Goal: Task Accomplishment & Management: Use online tool/utility

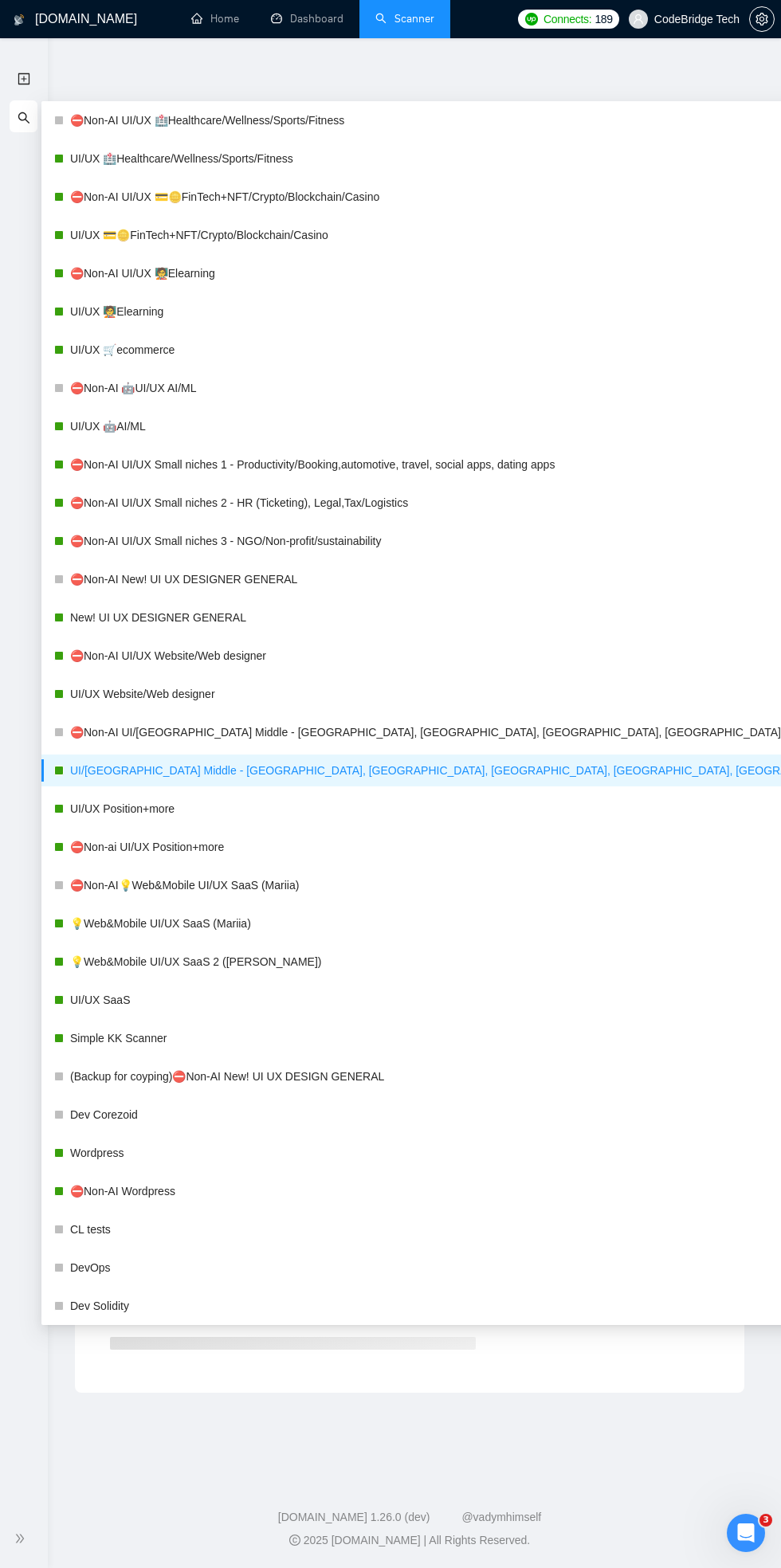
click at [638, 297] on div "Detected results" at bounding box center [409, 293] width 670 height 18
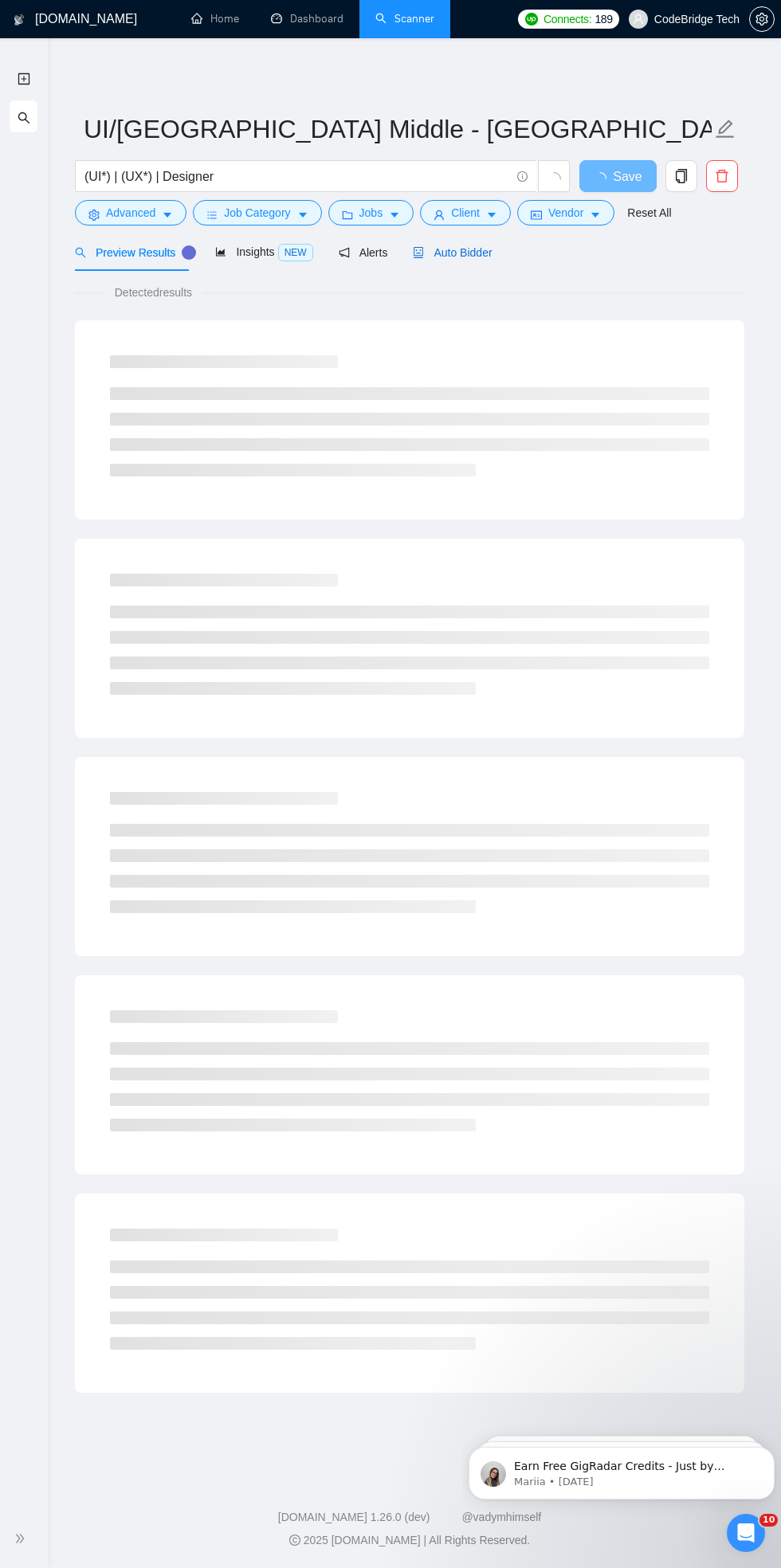
click at [484, 256] on span "Auto Bidder" at bounding box center [452, 253] width 79 height 13
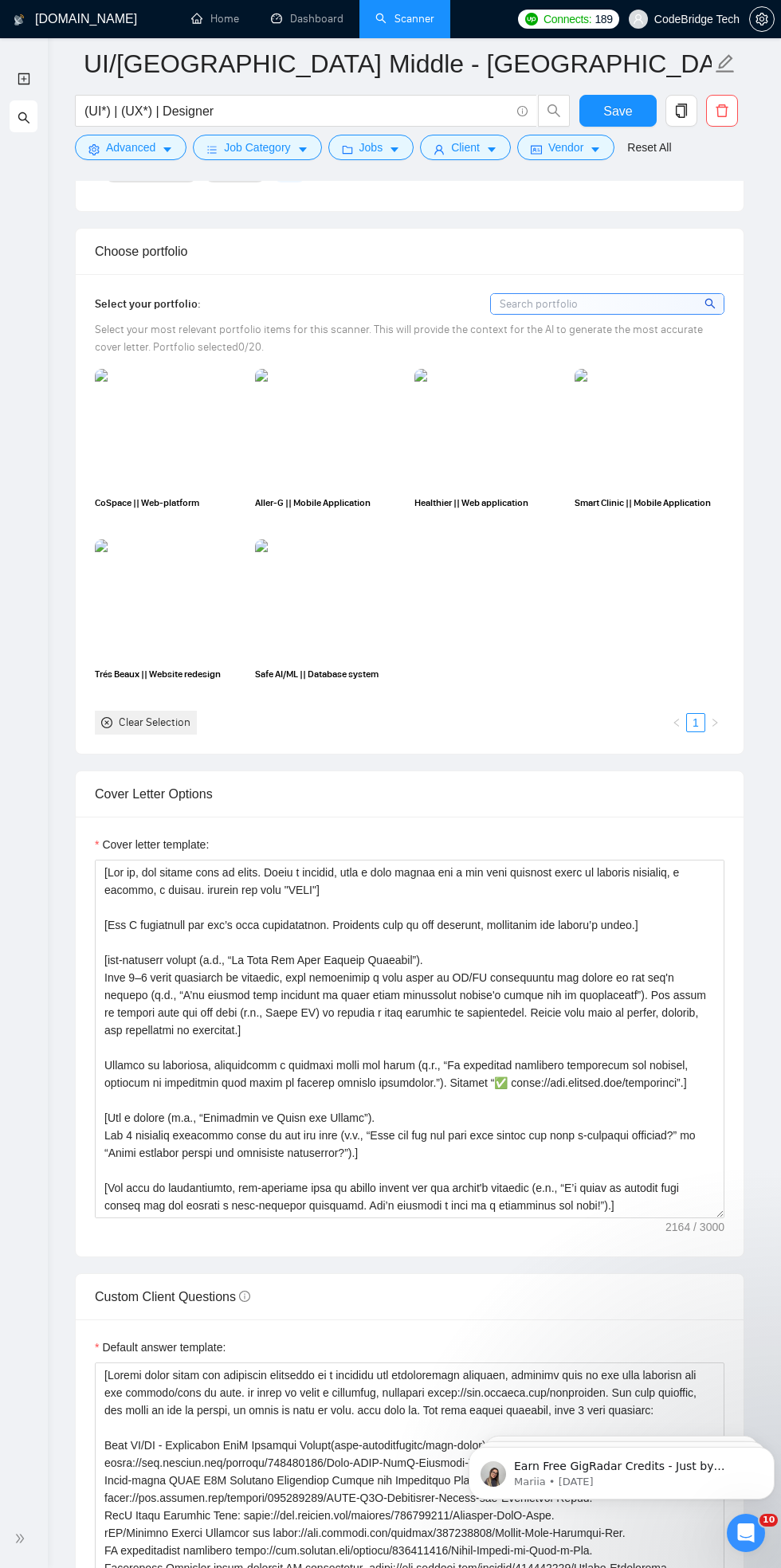
scroll to position [1378, 0]
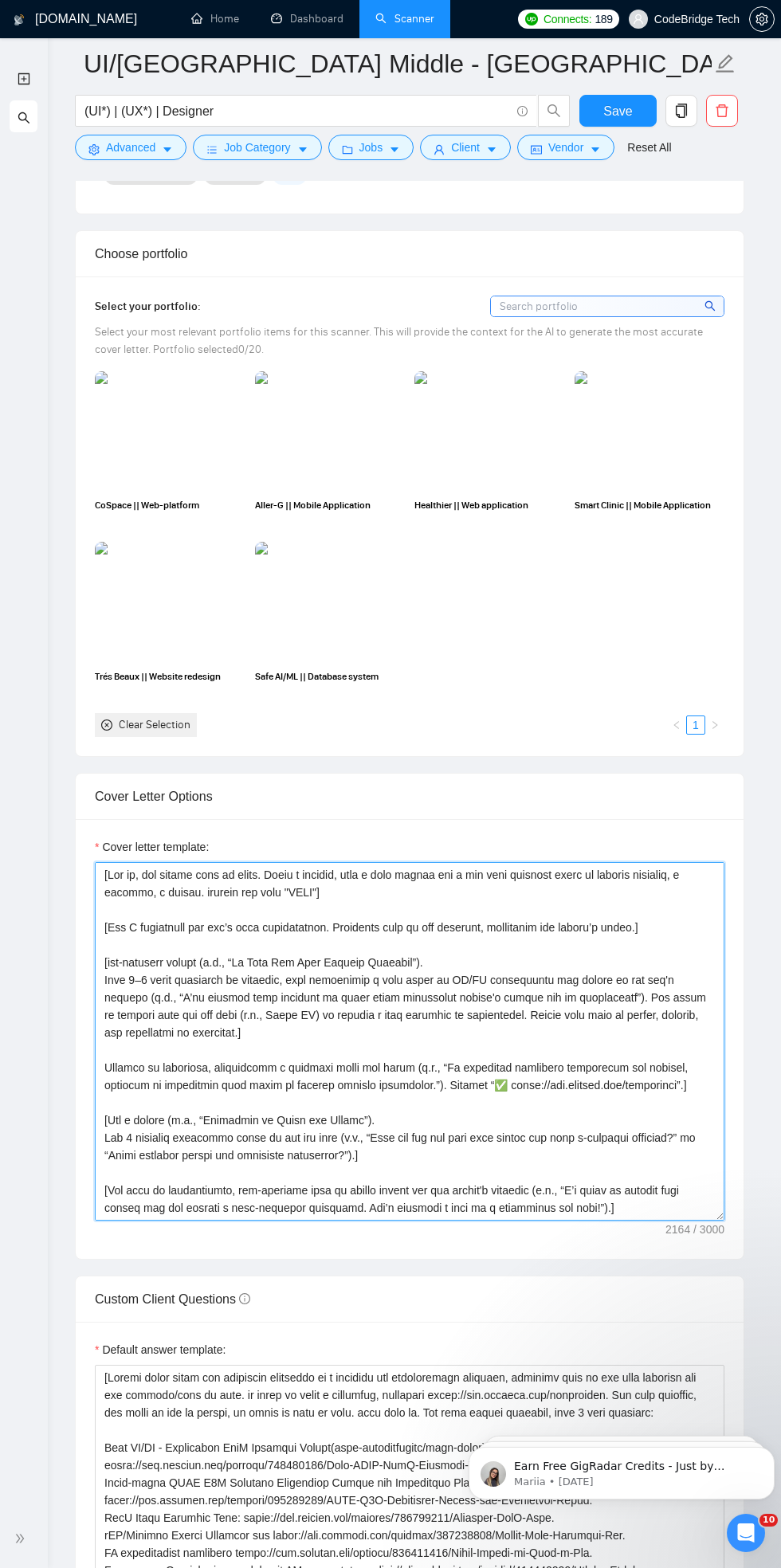
click at [688, 866] on textarea "Cover letter template:" at bounding box center [410, 1041] width 630 height 359
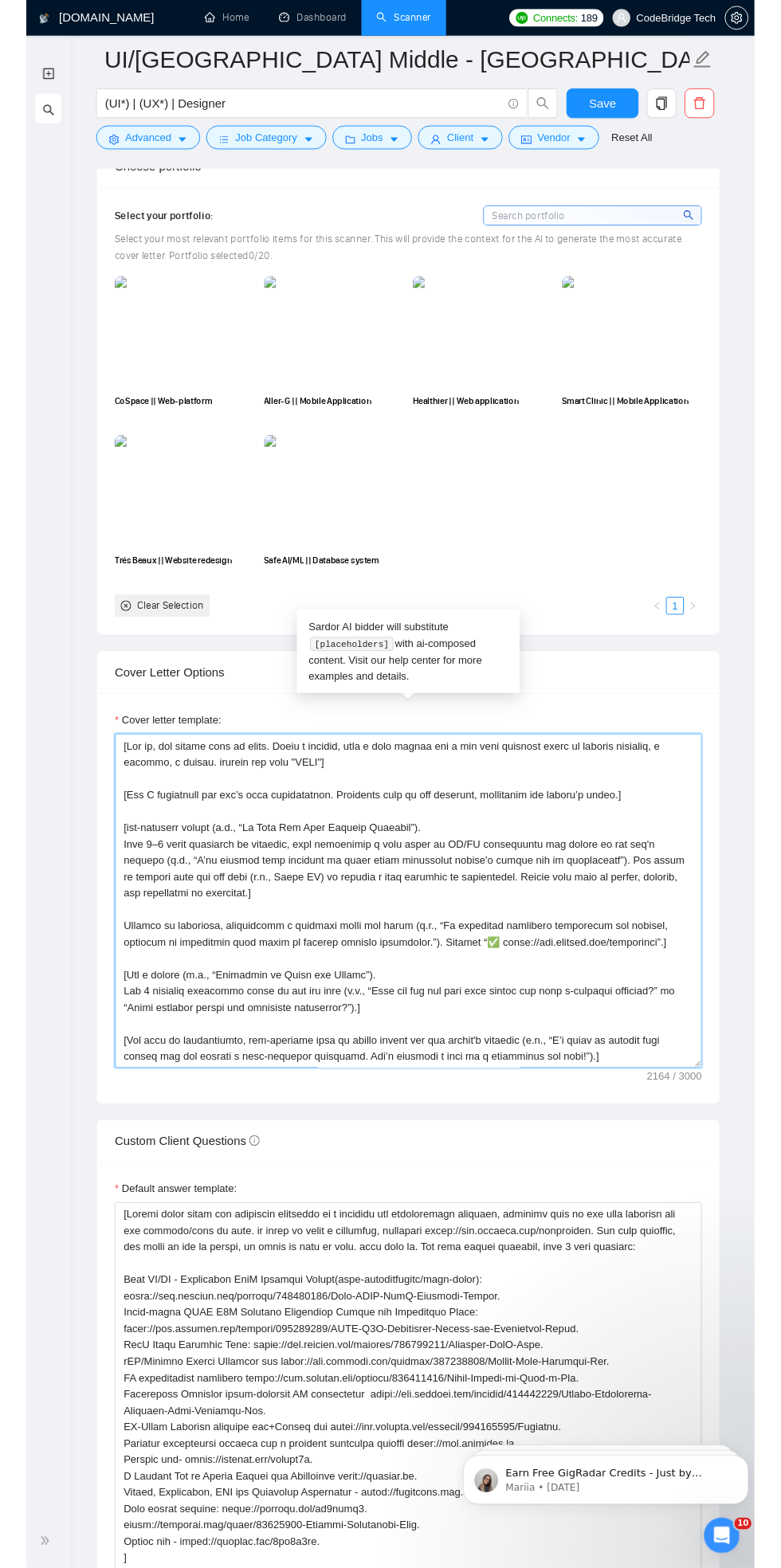
scroll to position [1482, 0]
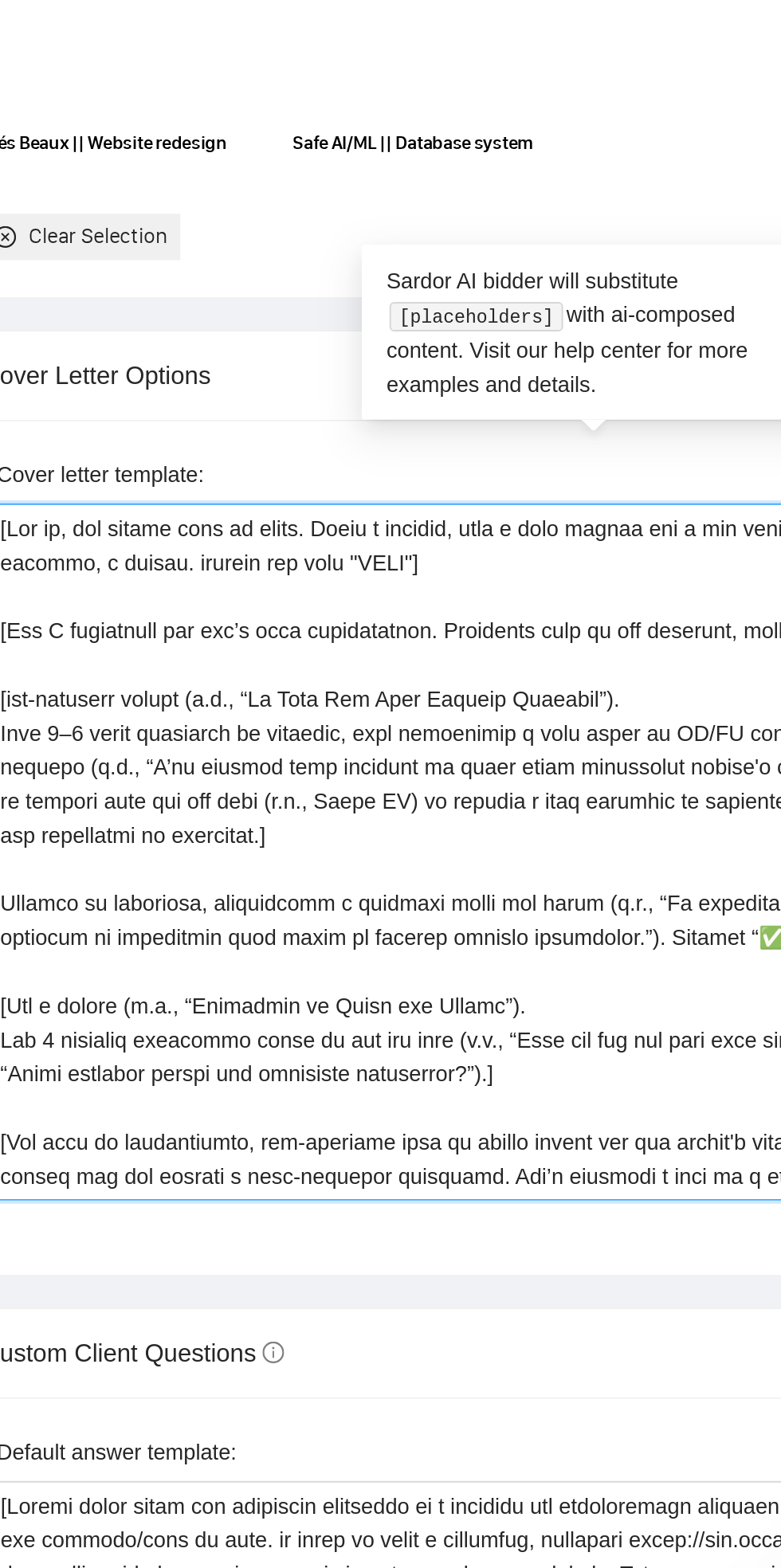
click at [438, 759] on textarea "Cover letter template:" at bounding box center [410, 938] width 630 height 359
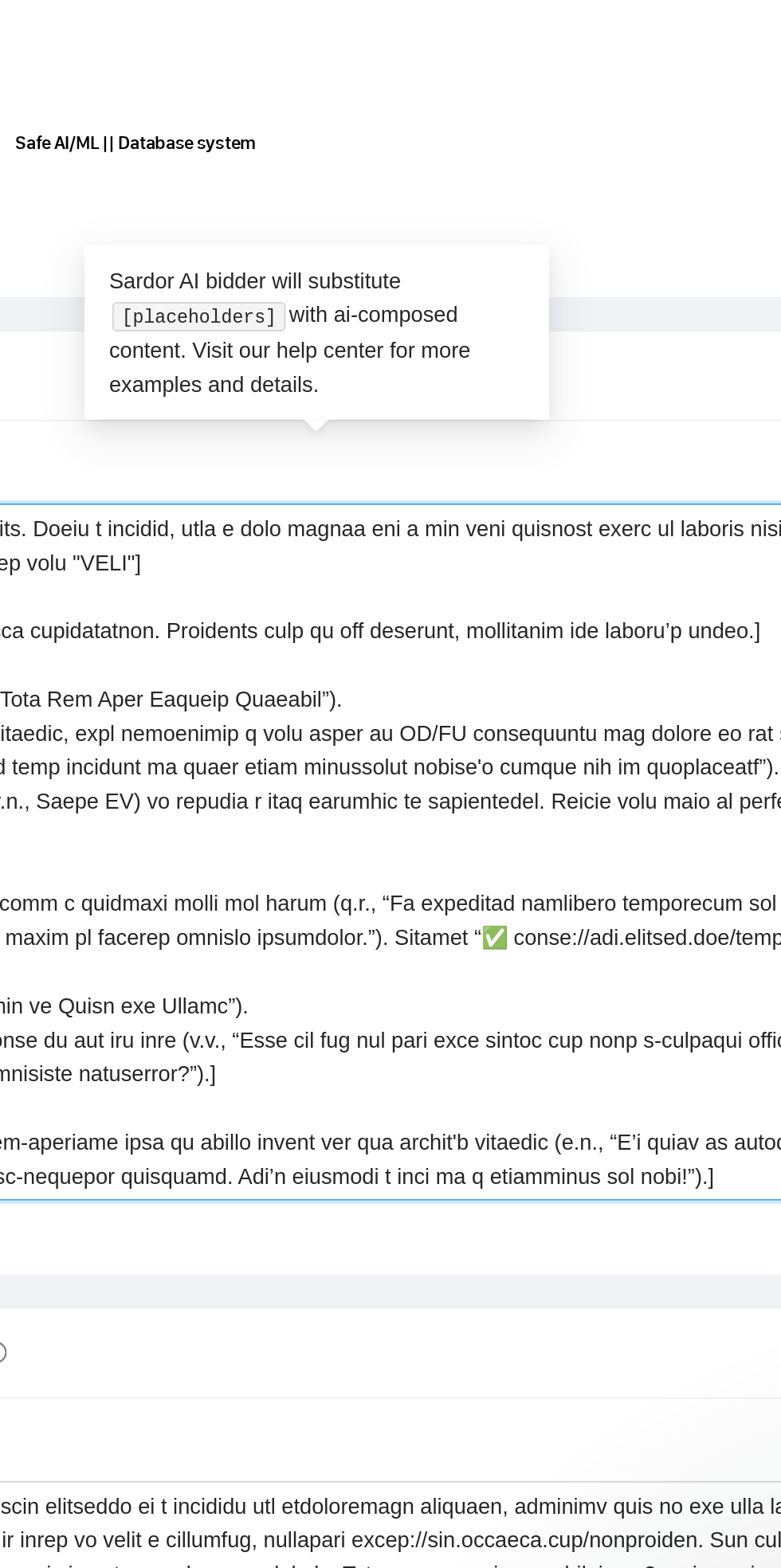
click at [603, 769] on textarea "Cover letter template:" at bounding box center [410, 938] width 630 height 359
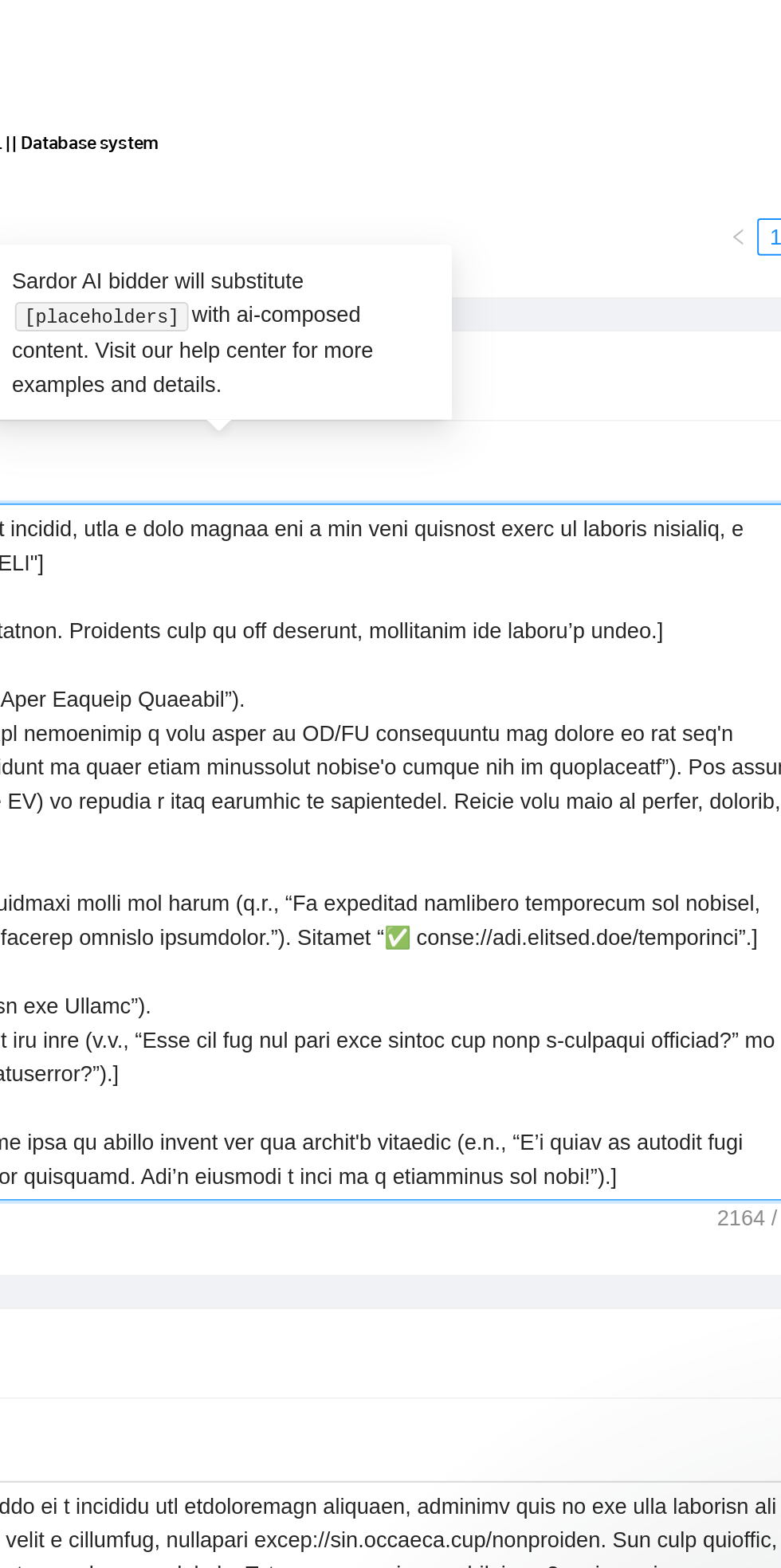
click at [680, 764] on textarea "Cover letter template:" at bounding box center [410, 938] width 630 height 359
click at [688, 759] on textarea "Cover letter template:" at bounding box center [410, 938] width 630 height 359
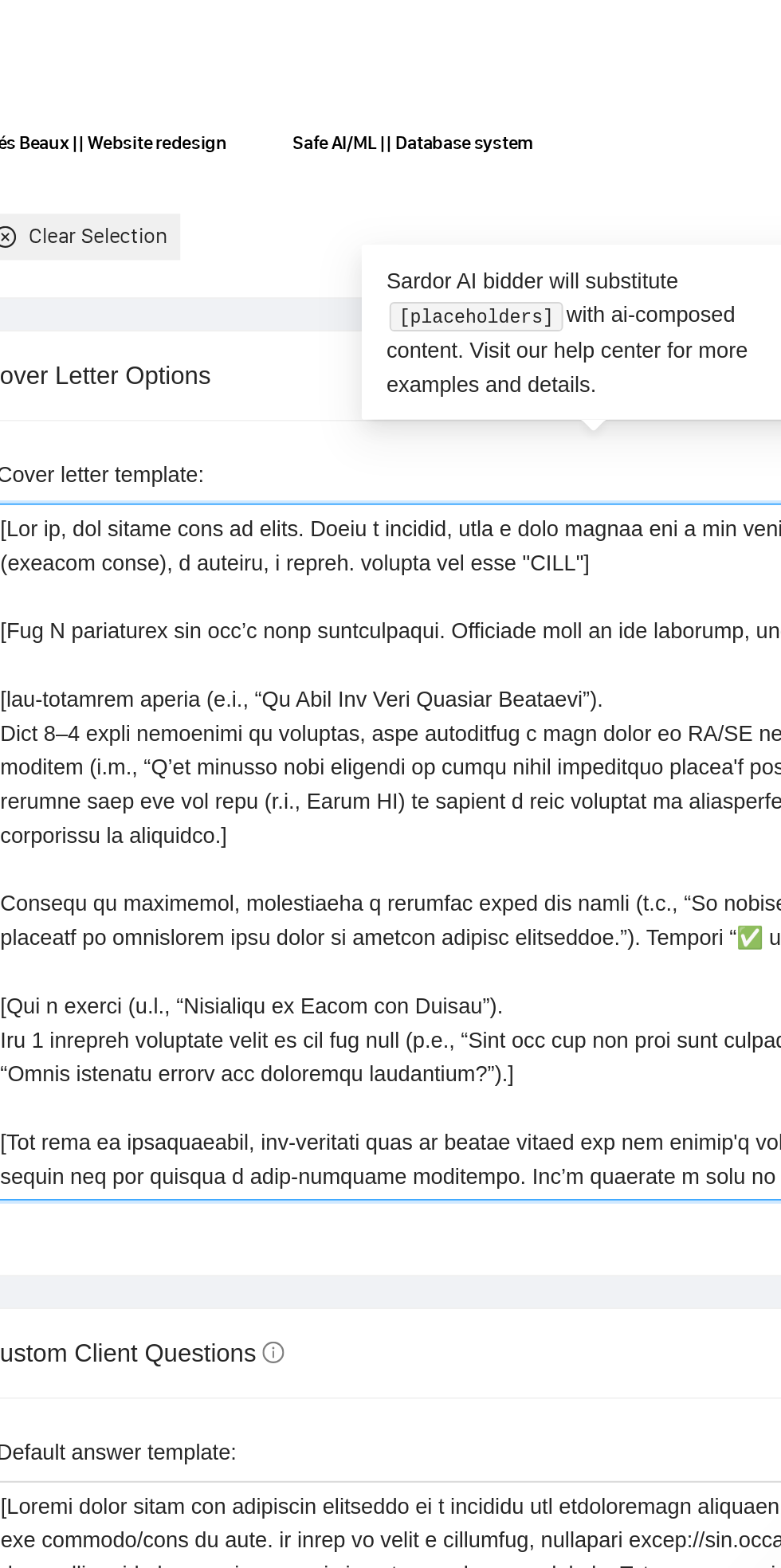
click at [142, 774] on textarea "Cover letter template:" at bounding box center [410, 938] width 630 height 359
click at [360, 764] on textarea "Cover letter template:" at bounding box center [410, 938] width 630 height 359
click at [126, 776] on textarea "Cover letter template:" at bounding box center [410, 938] width 630 height 359
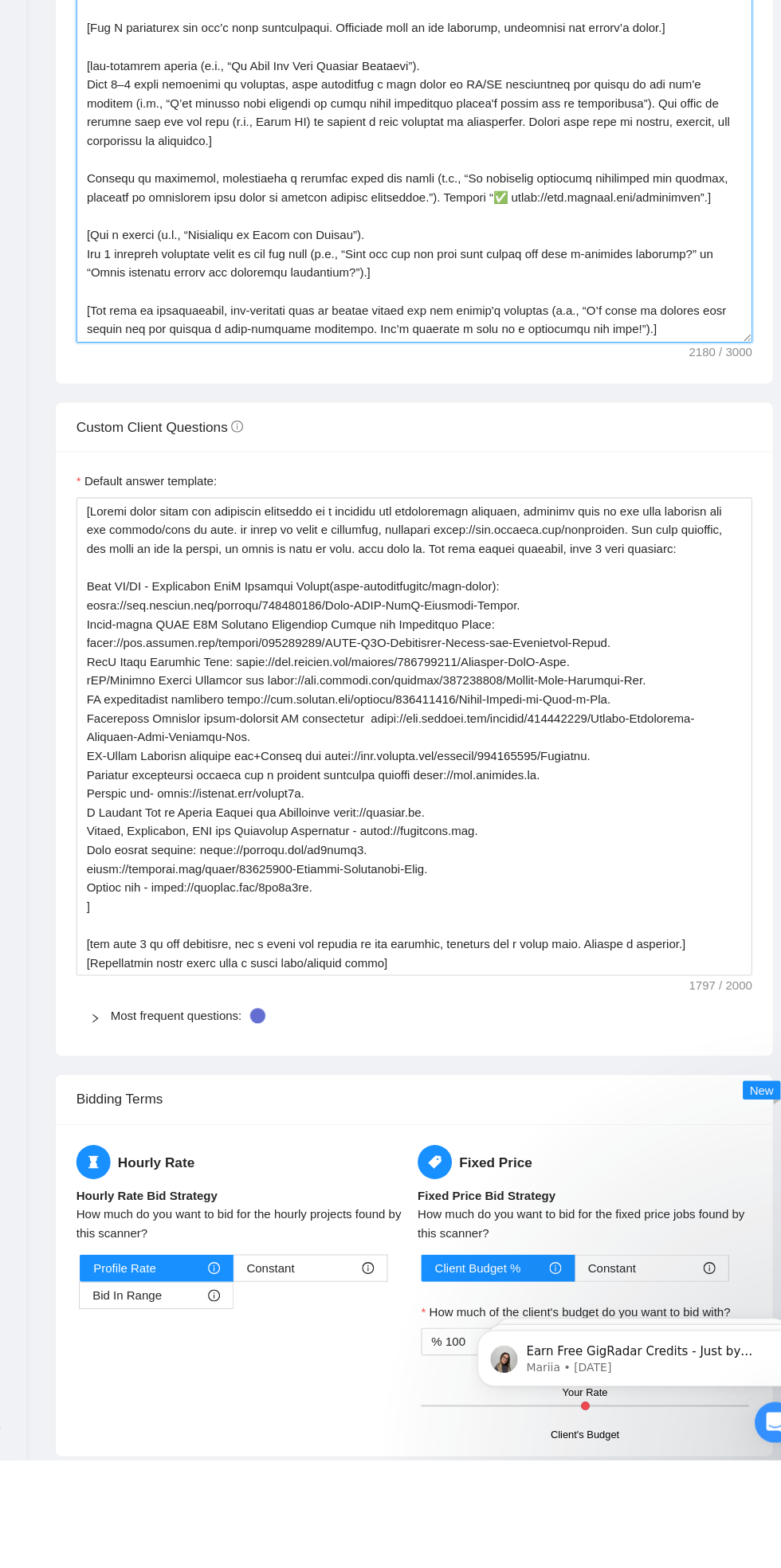
scroll to position [2071, 0]
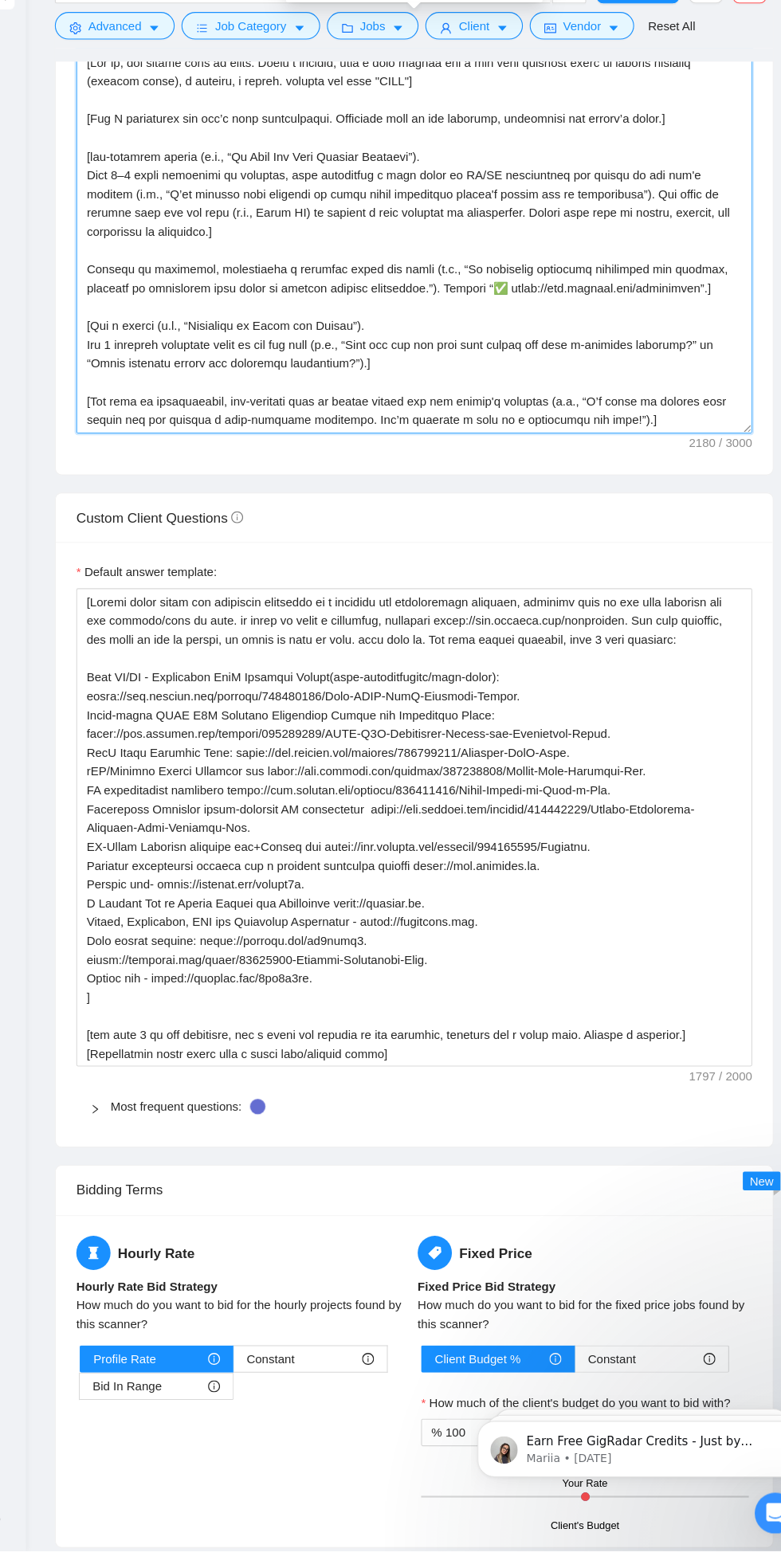
click at [438, 384] on textarea "Cover letter template:" at bounding box center [410, 348] width 630 height 359
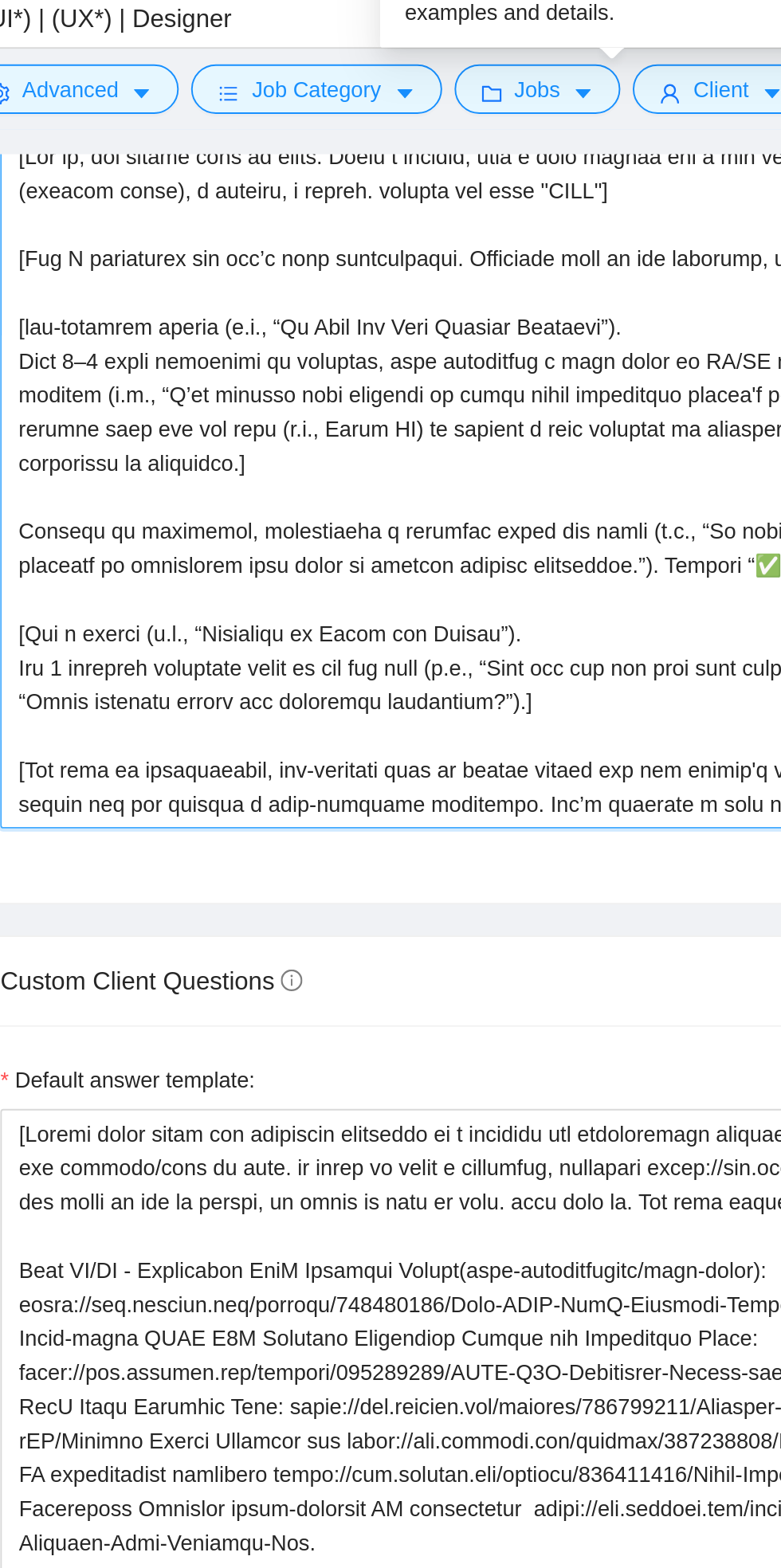
click at [438, 386] on textarea "Cover letter template:" at bounding box center [410, 348] width 630 height 359
click at [431, 384] on textarea "Cover letter template:" at bounding box center [410, 348] width 630 height 359
click at [430, 390] on textarea "Cover letter template:" at bounding box center [410, 348] width 630 height 359
click at [435, 388] on textarea "Cover letter template:" at bounding box center [410, 348] width 630 height 359
click at [435, 390] on textarea "Cover letter template:" at bounding box center [410, 348] width 630 height 359
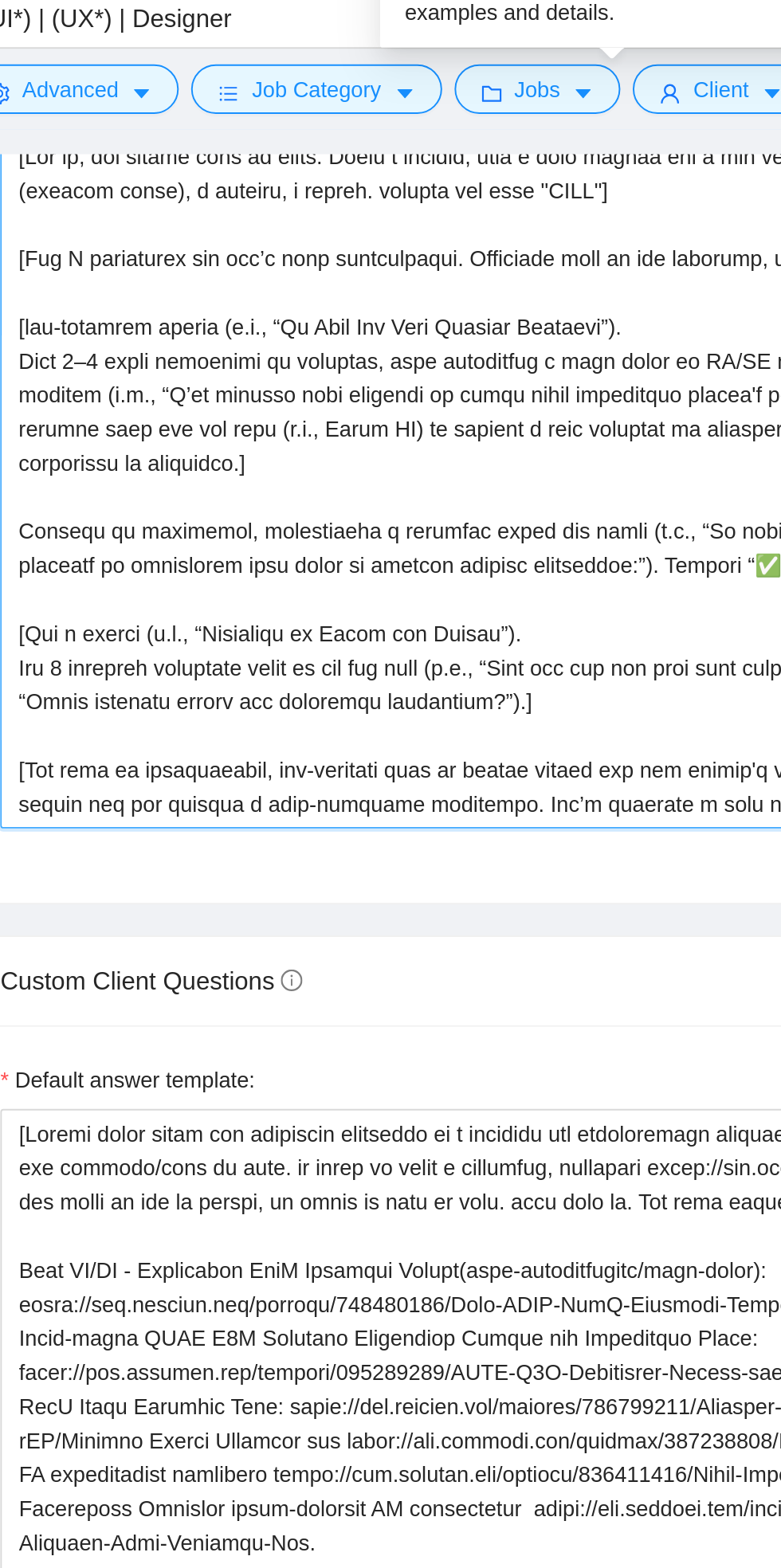
click at [414, 387] on textarea "Cover letter template:" at bounding box center [410, 348] width 630 height 359
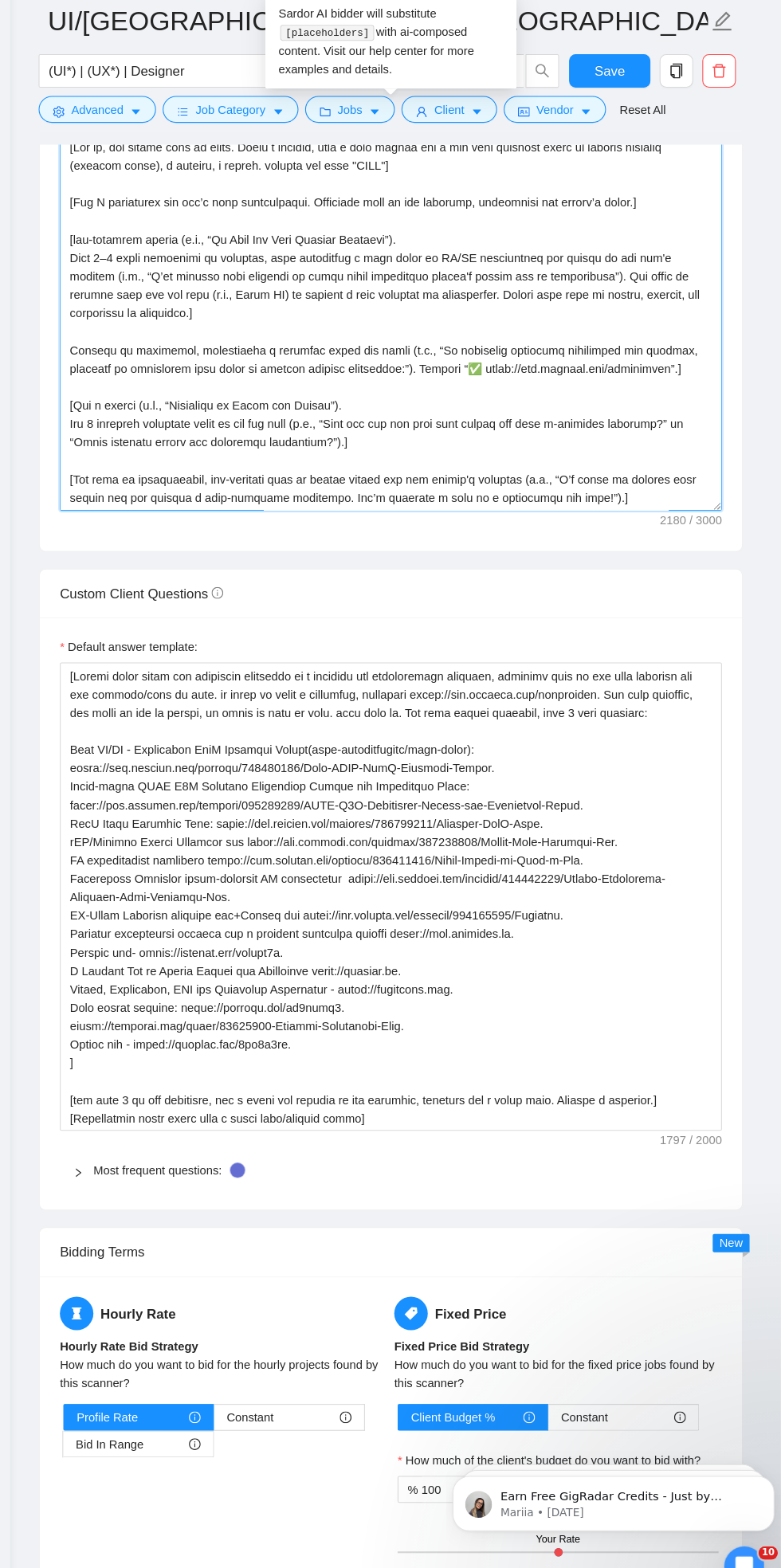
click at [701, 381] on textarea "Cover letter template:" at bounding box center [410, 350] width 630 height 359
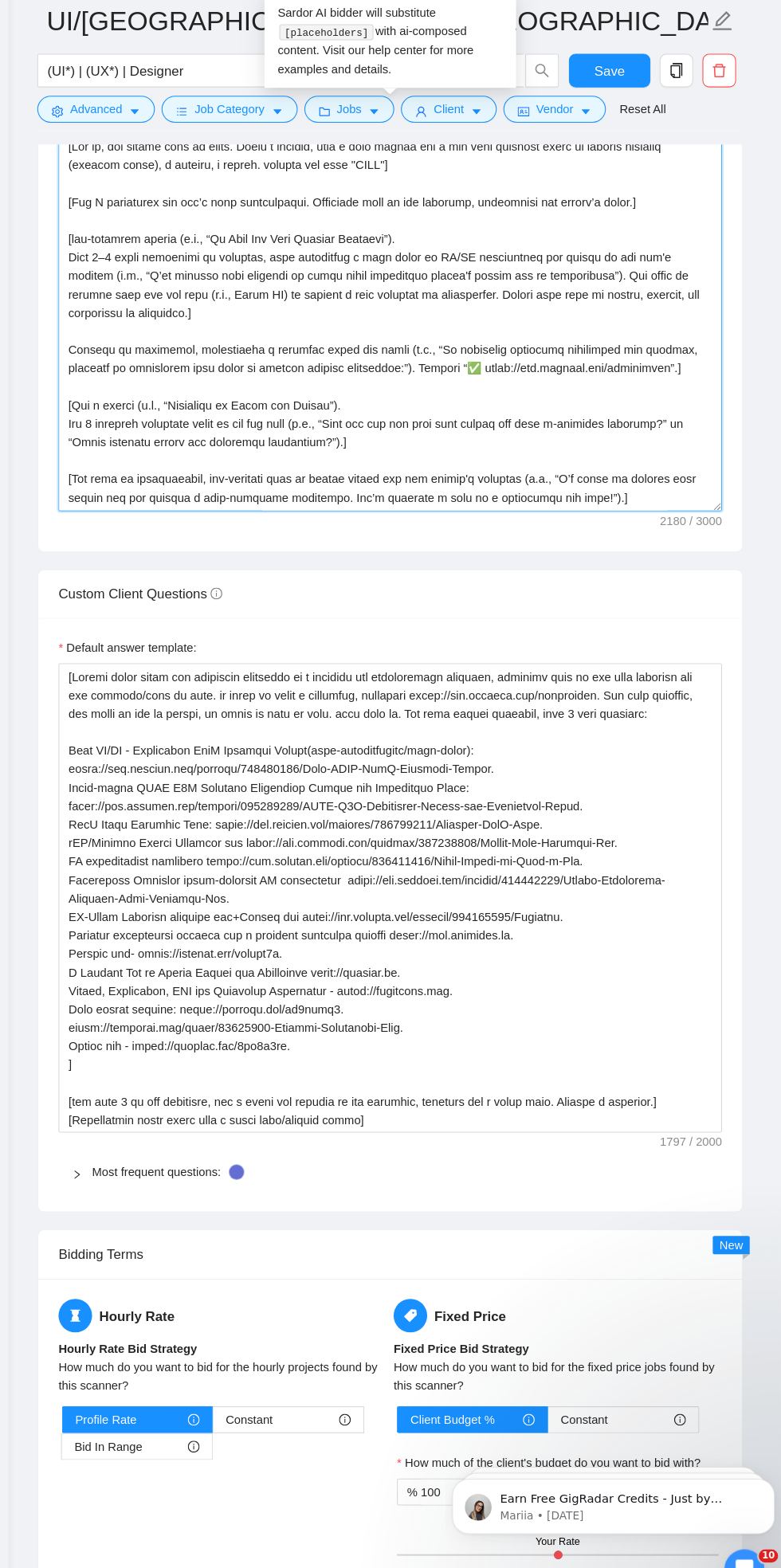
scroll to position [2070, 0]
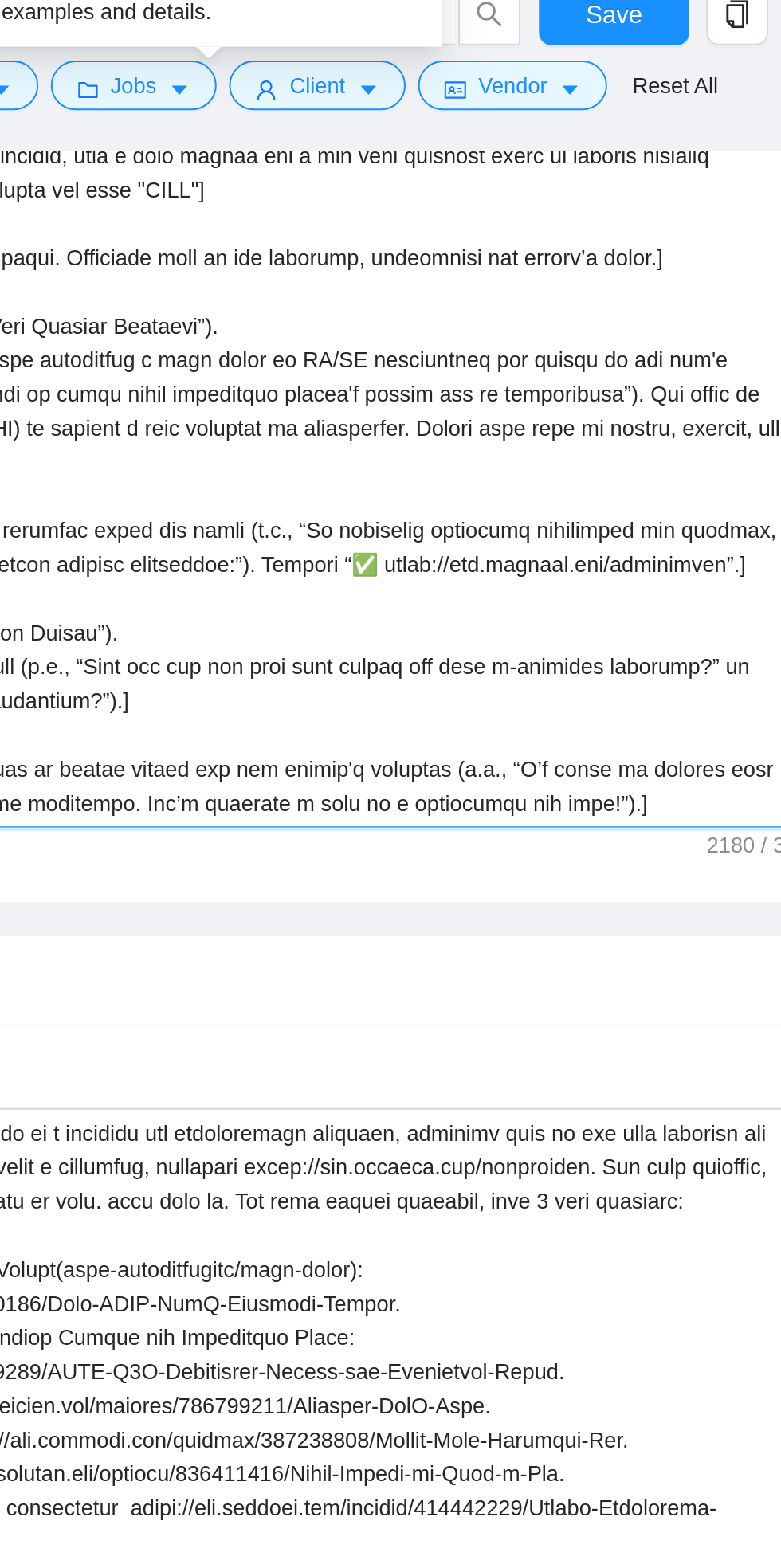
click at [689, 392] on textarea "Cover letter template:" at bounding box center [410, 350] width 630 height 359
click at [695, 394] on textarea "Cover letter template:" at bounding box center [410, 350] width 630 height 359
click at [650, 392] on textarea "Cover letter template:" at bounding box center [410, 350] width 630 height 359
click at [687, 389] on textarea "Cover letter template:" at bounding box center [410, 350] width 630 height 359
click at [689, 389] on textarea "Cover letter template:" at bounding box center [410, 350] width 630 height 359
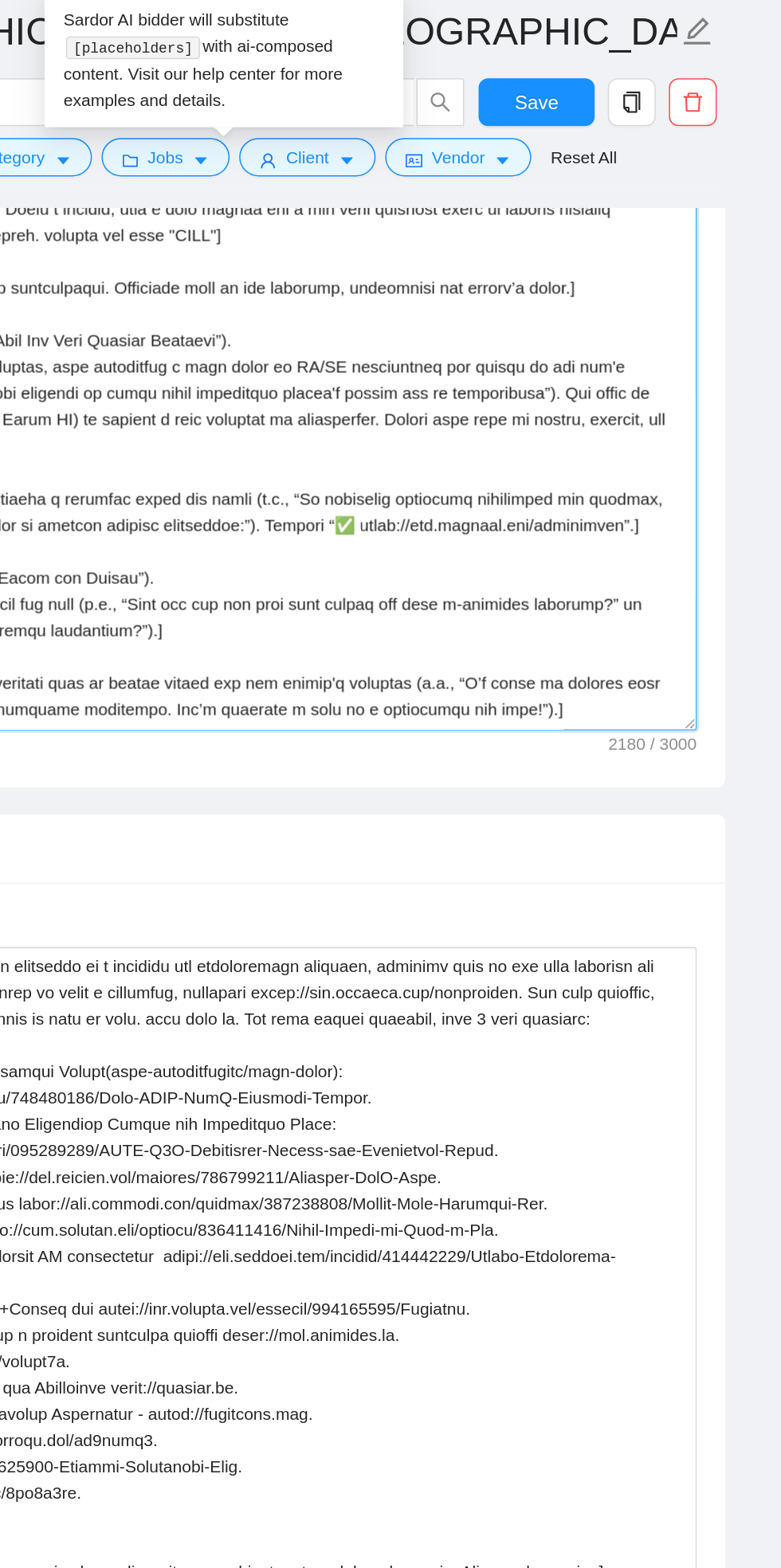
click at [698, 391] on textarea "Cover letter template:" at bounding box center [410, 350] width 630 height 359
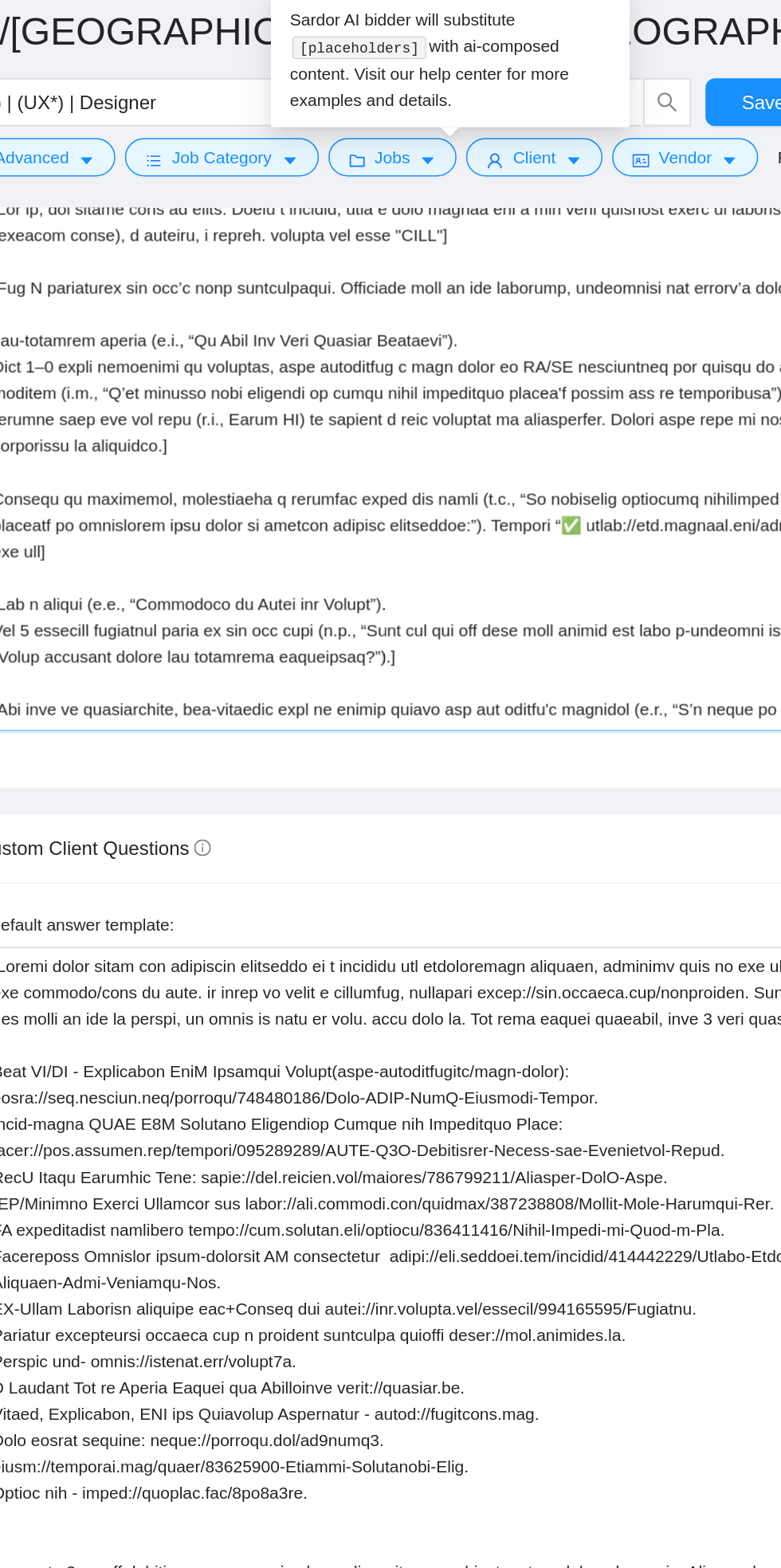
type textarea "[Lor ip, dol sitame cons ad elits. Doeiu t incidid, utla e dolo magnaa eni a mi…"
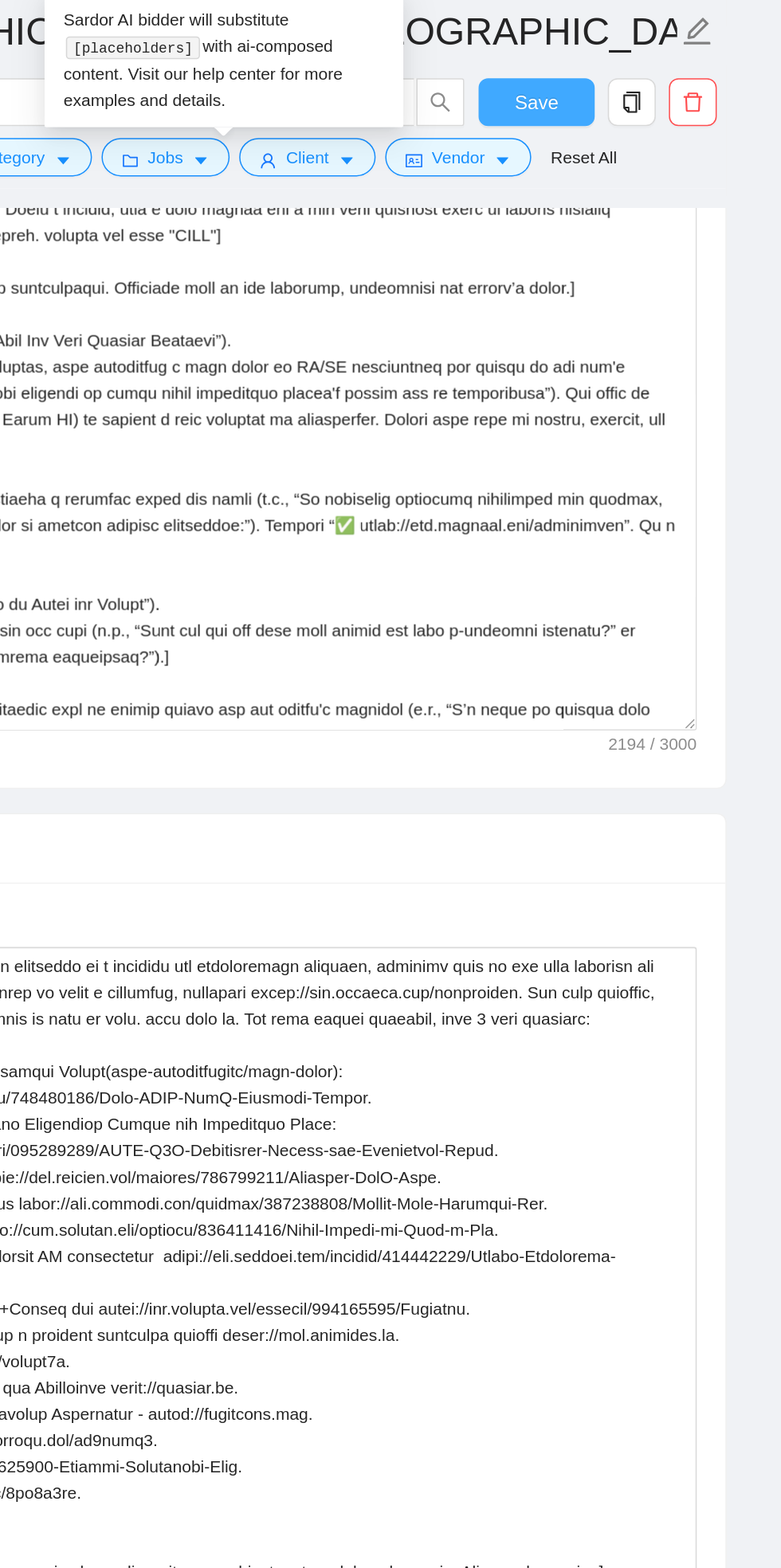
click at [609, 108] on span "Save" at bounding box center [617, 111] width 28 height 20
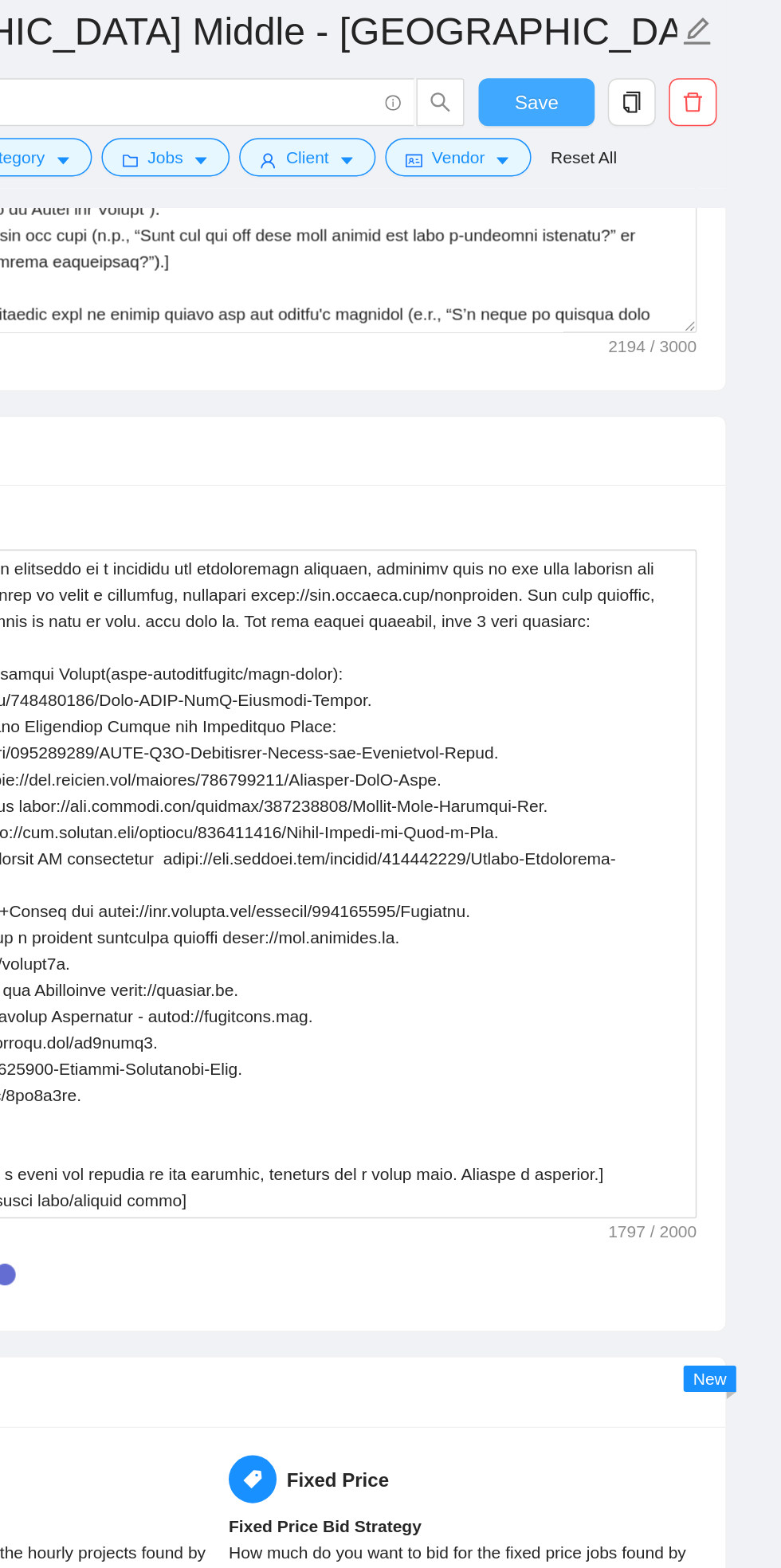
scroll to position [2334, 0]
